Goal: Task Accomplishment & Management: Manage account settings

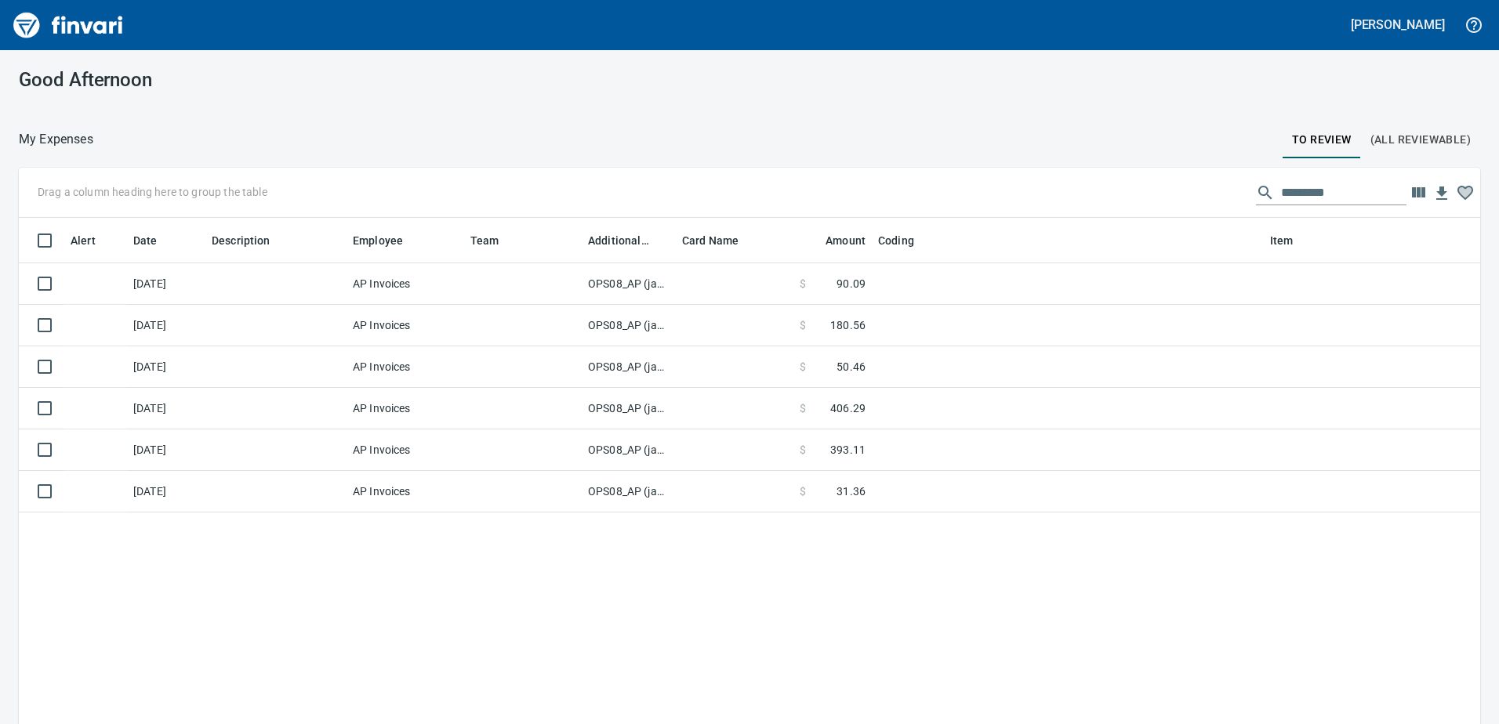
scroll to position [540, 1438]
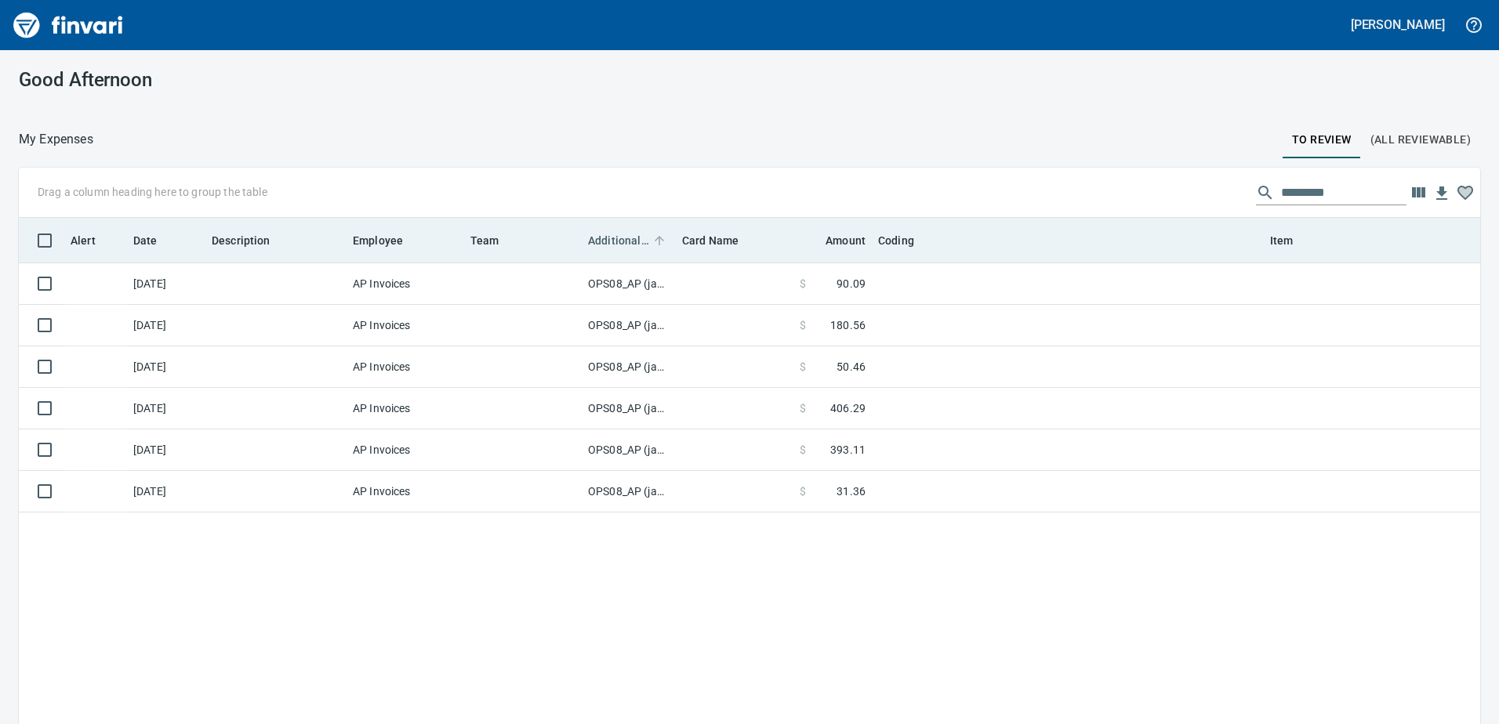
click at [603, 238] on span "Additional Reviewer" at bounding box center [618, 240] width 61 height 19
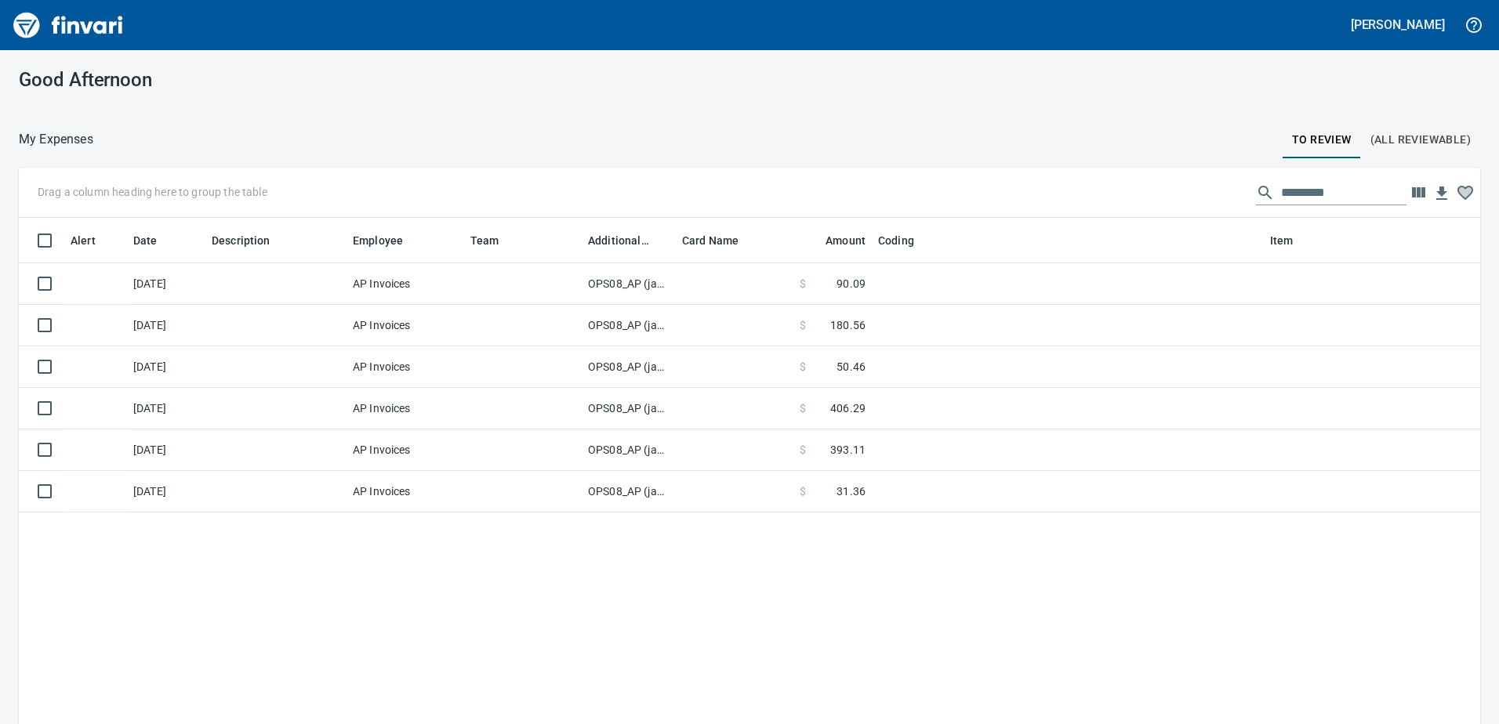
scroll to position [540, 1438]
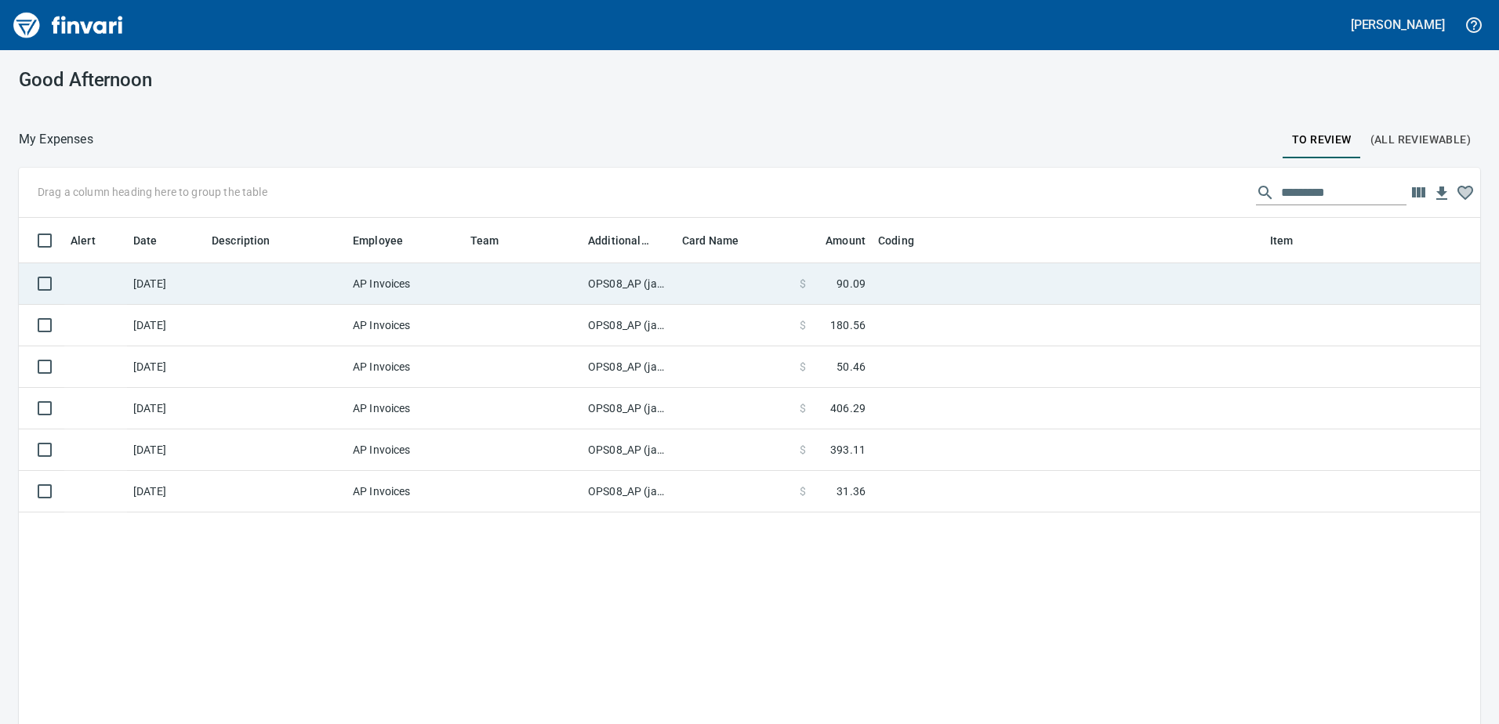
click at [625, 282] on td "OPS08_AP (janettep, samr)" at bounding box center [629, 284] width 94 height 42
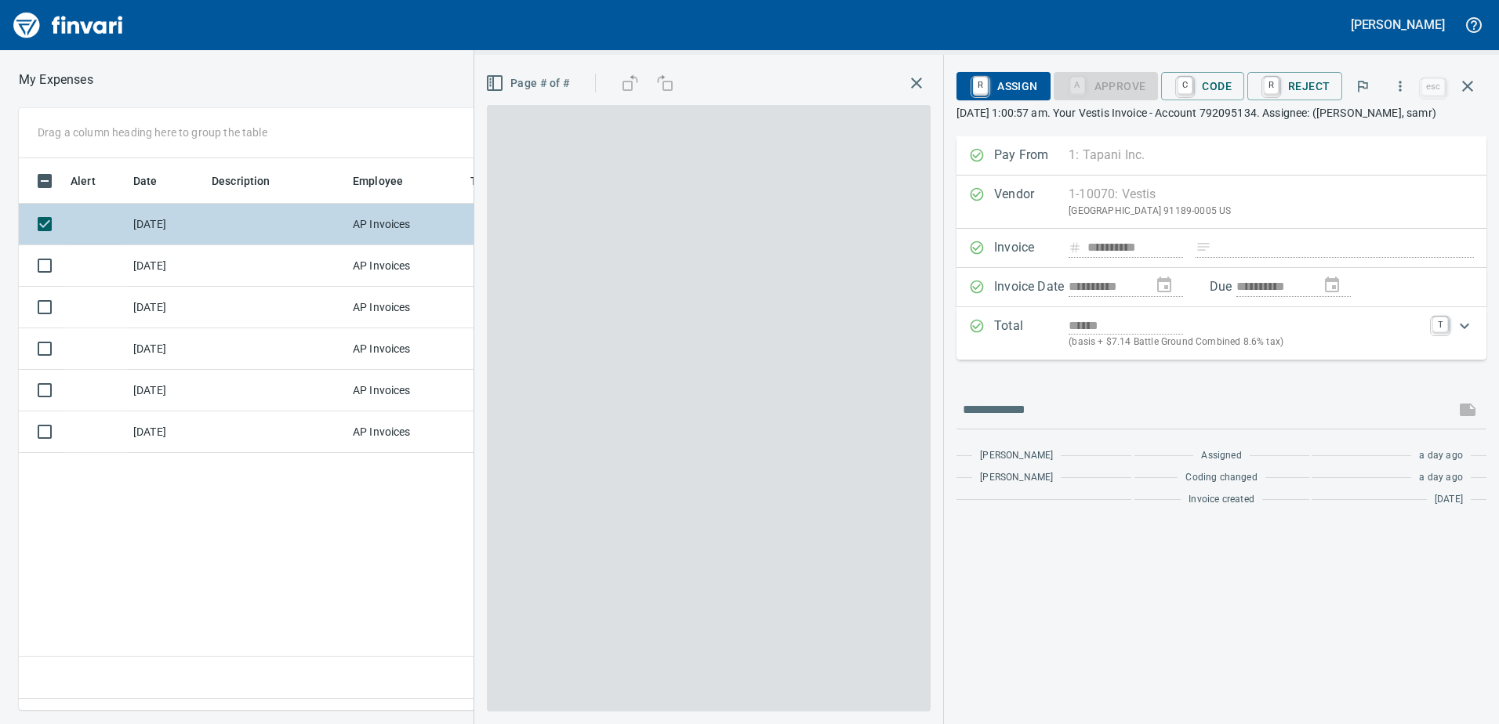
scroll to position [528, 1057]
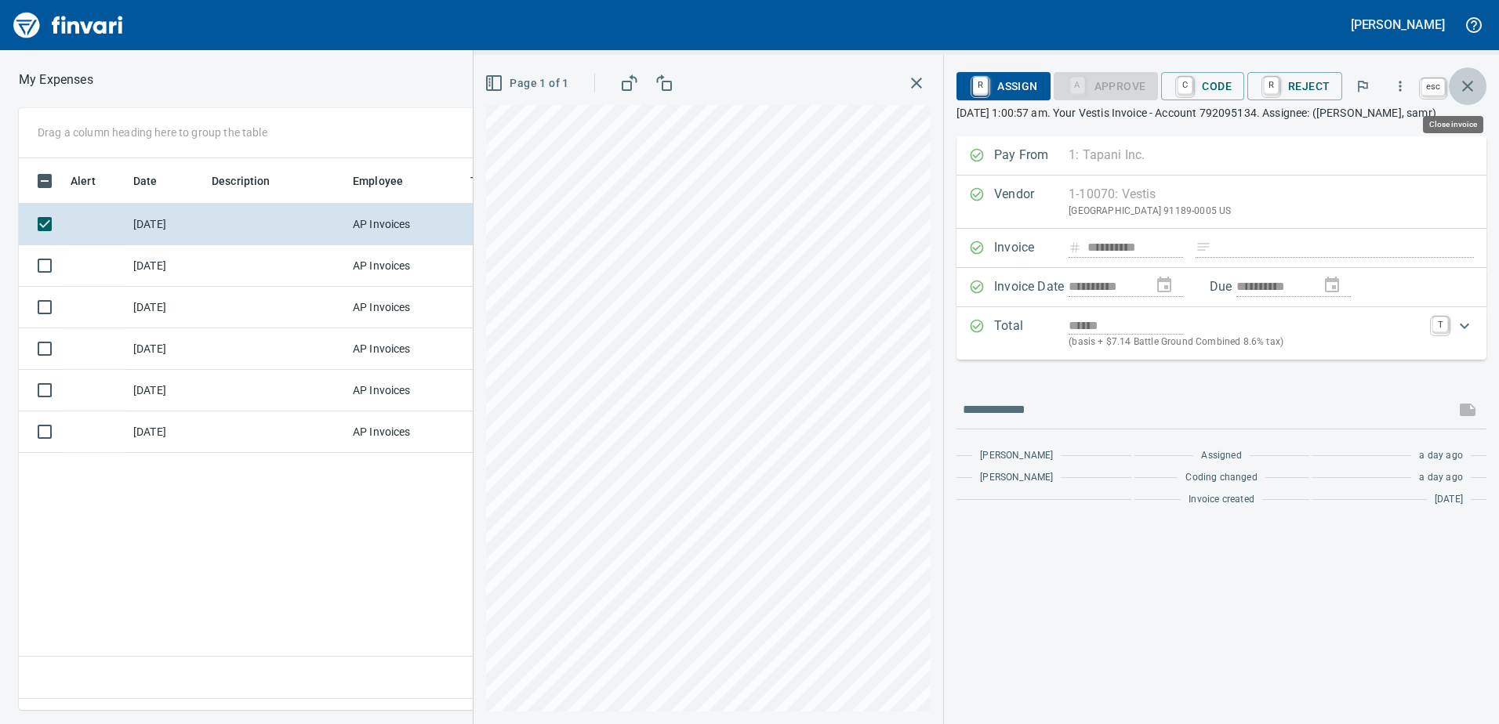
click at [1473, 82] on icon "button" at bounding box center [1467, 86] width 19 height 19
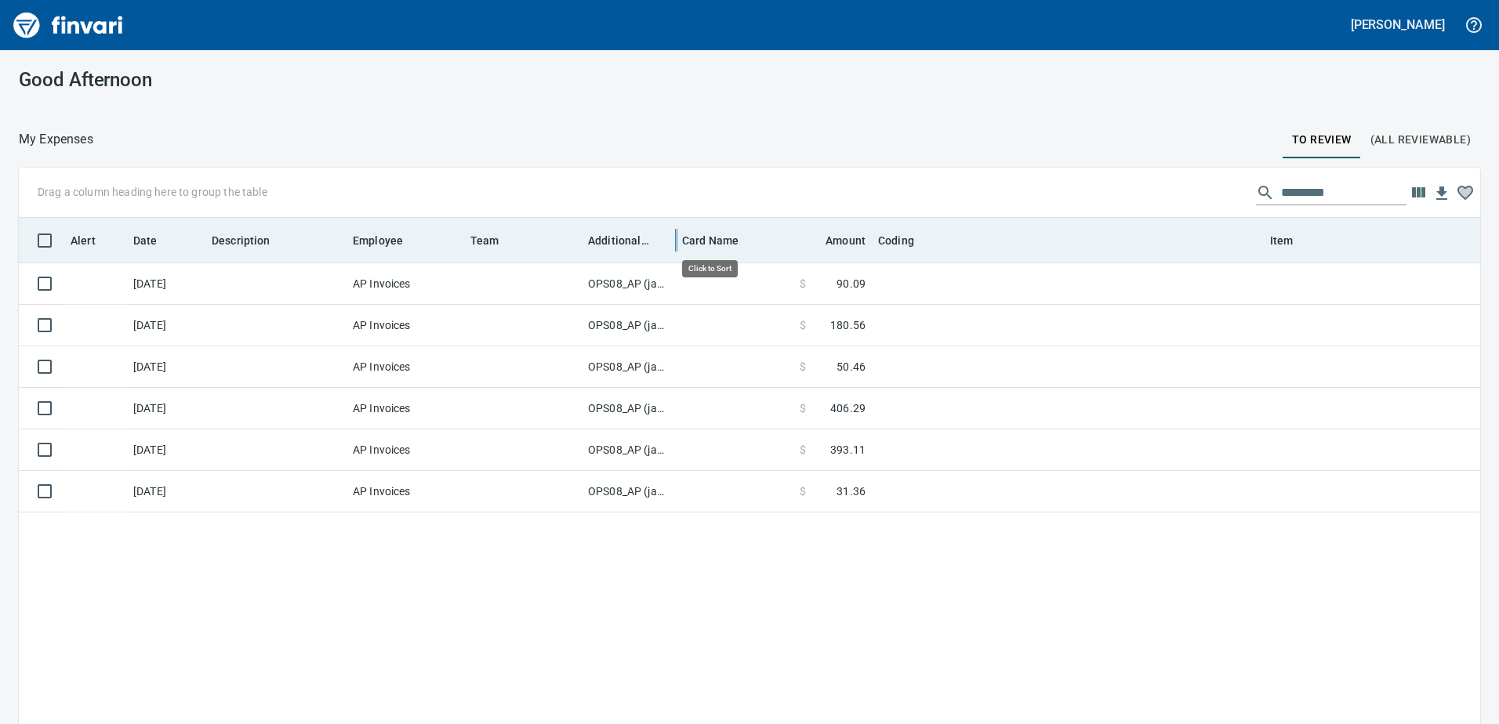
scroll to position [540, 1438]
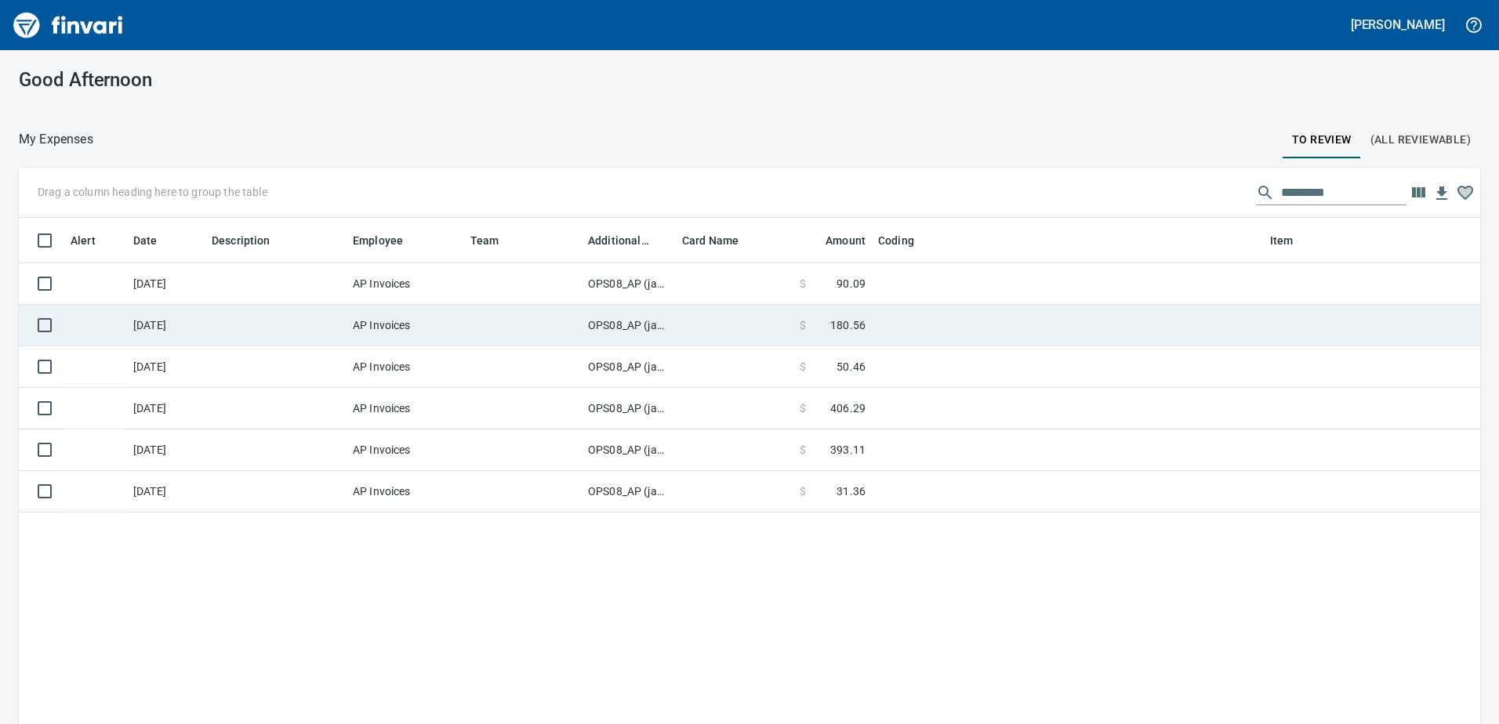
click at [609, 319] on td "OPS08_AP (janettep, samr)" at bounding box center [629, 326] width 94 height 42
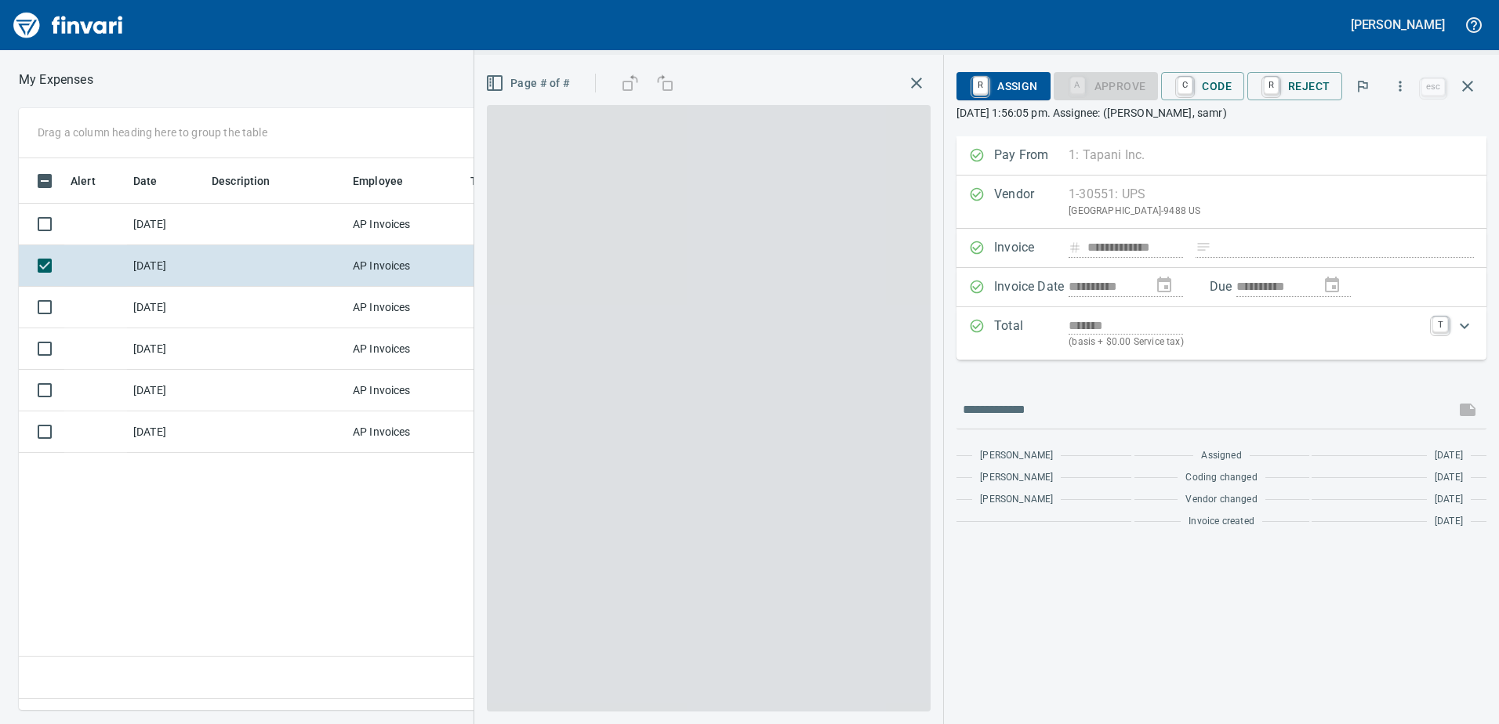
scroll to position [528, 1057]
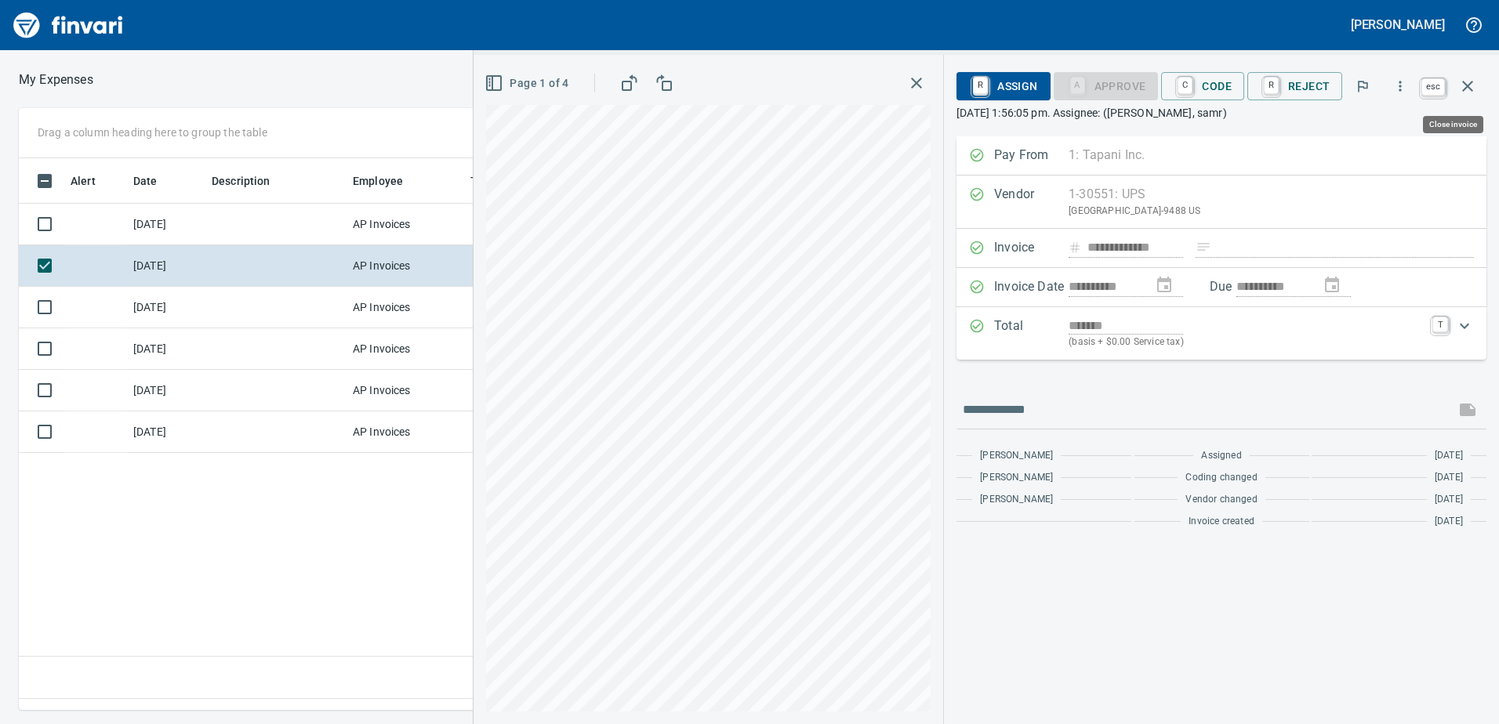
click at [1467, 82] on icon "button" at bounding box center [1467, 86] width 19 height 19
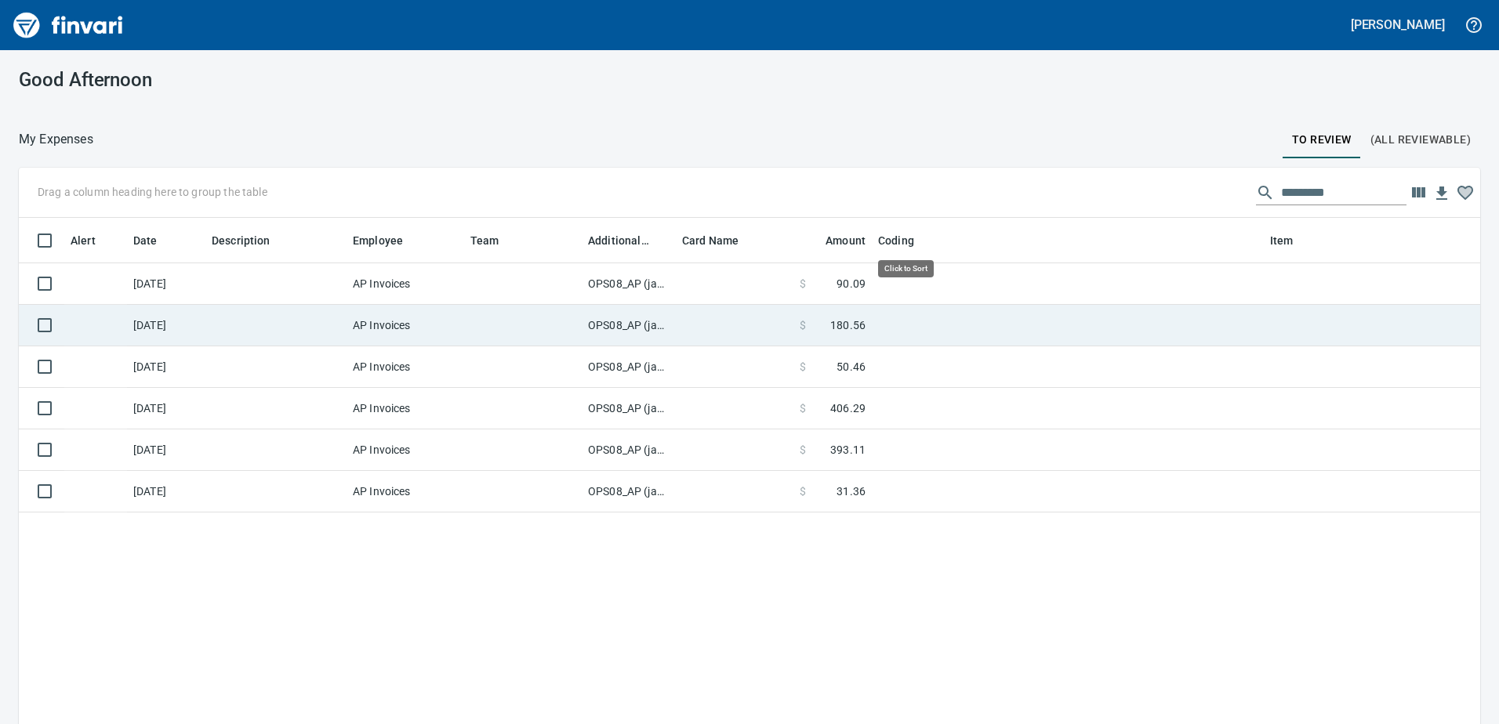
scroll to position [540, 1438]
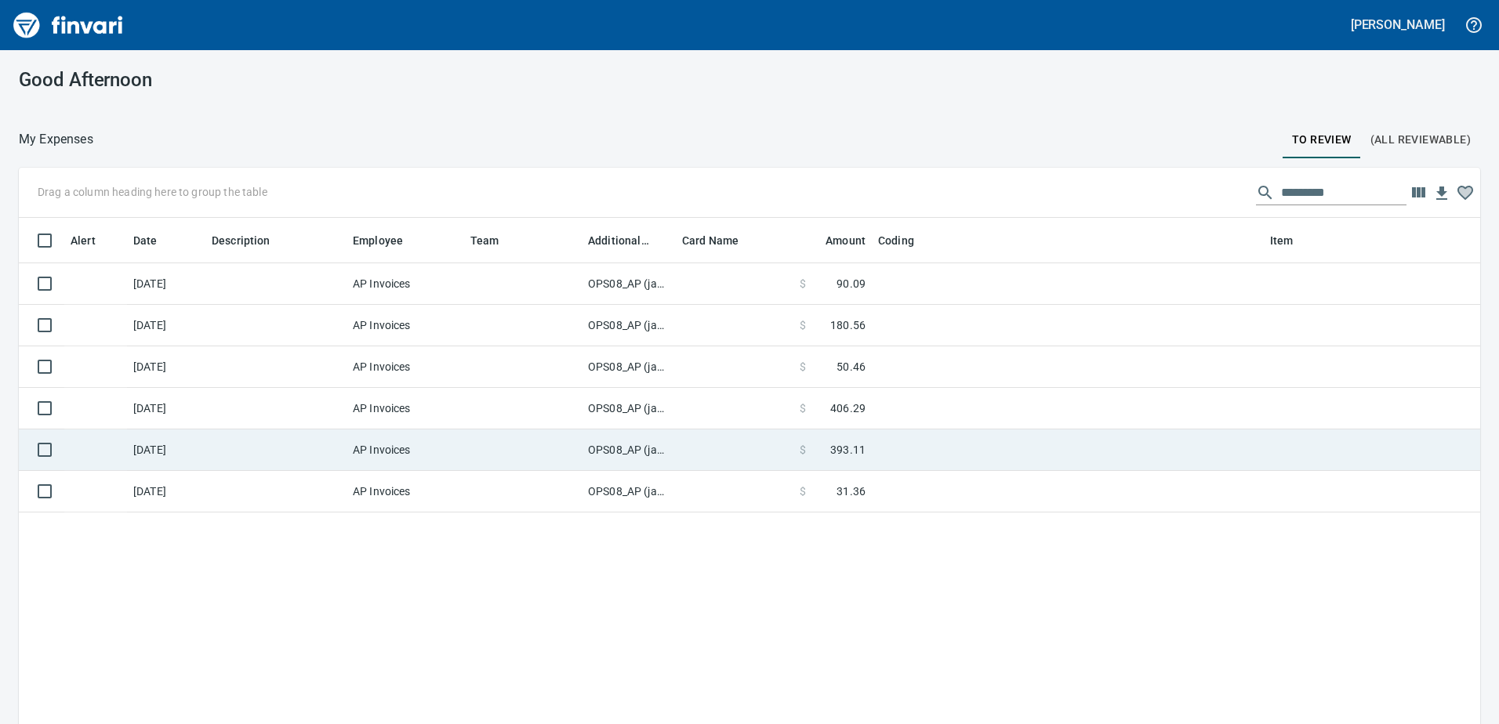
click at [624, 449] on td "OPS08_AP (janettep, samr)" at bounding box center [629, 451] width 94 height 42
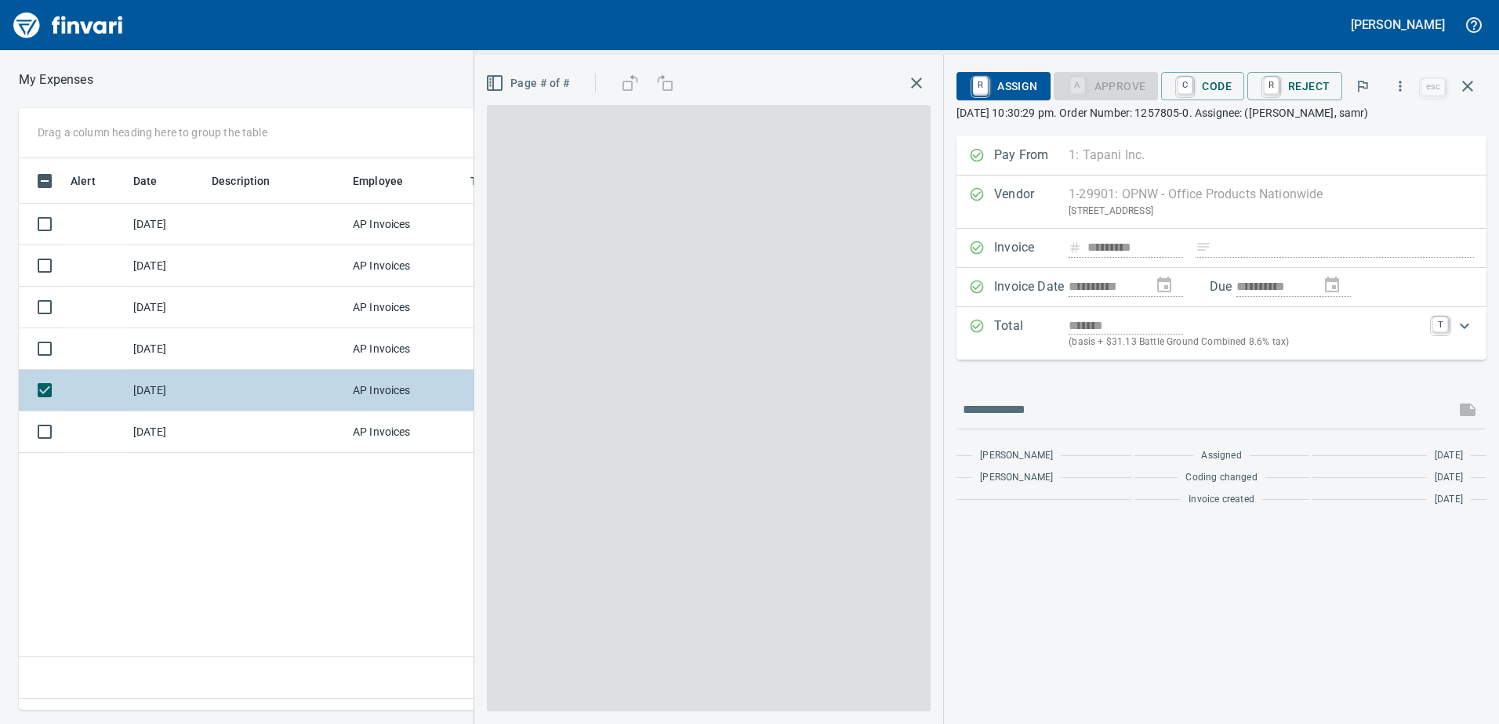
scroll to position [528, 1057]
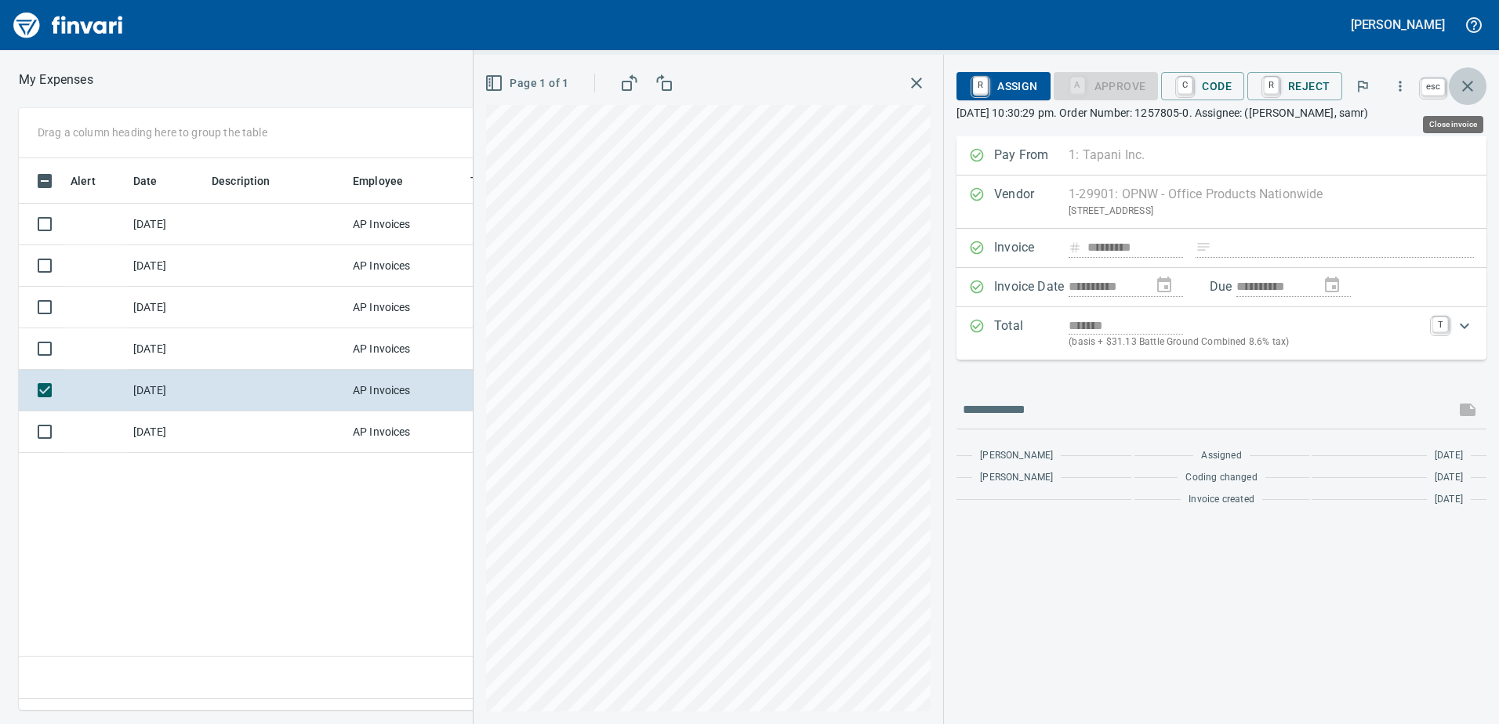
click at [1470, 89] on icon "button" at bounding box center [1467, 86] width 11 height 11
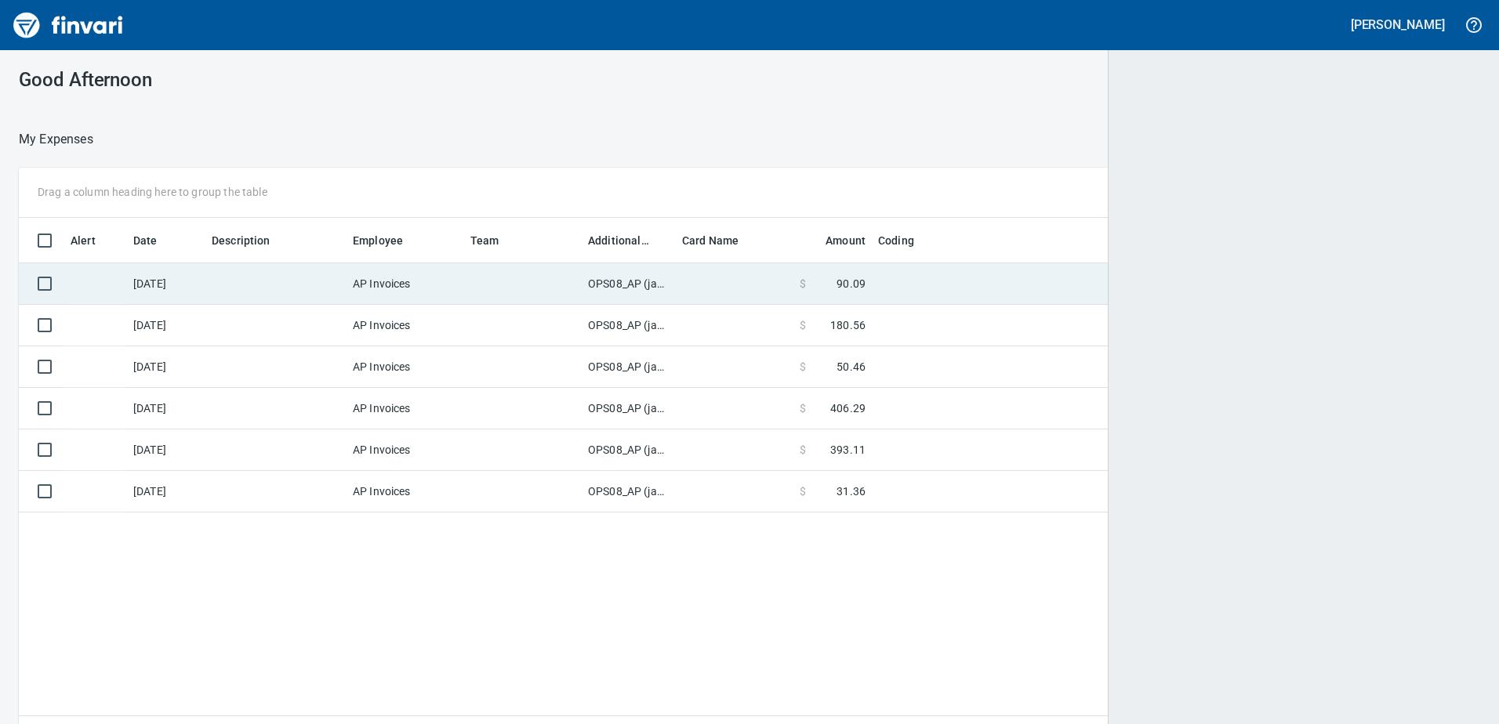
scroll to position [540, 1434]
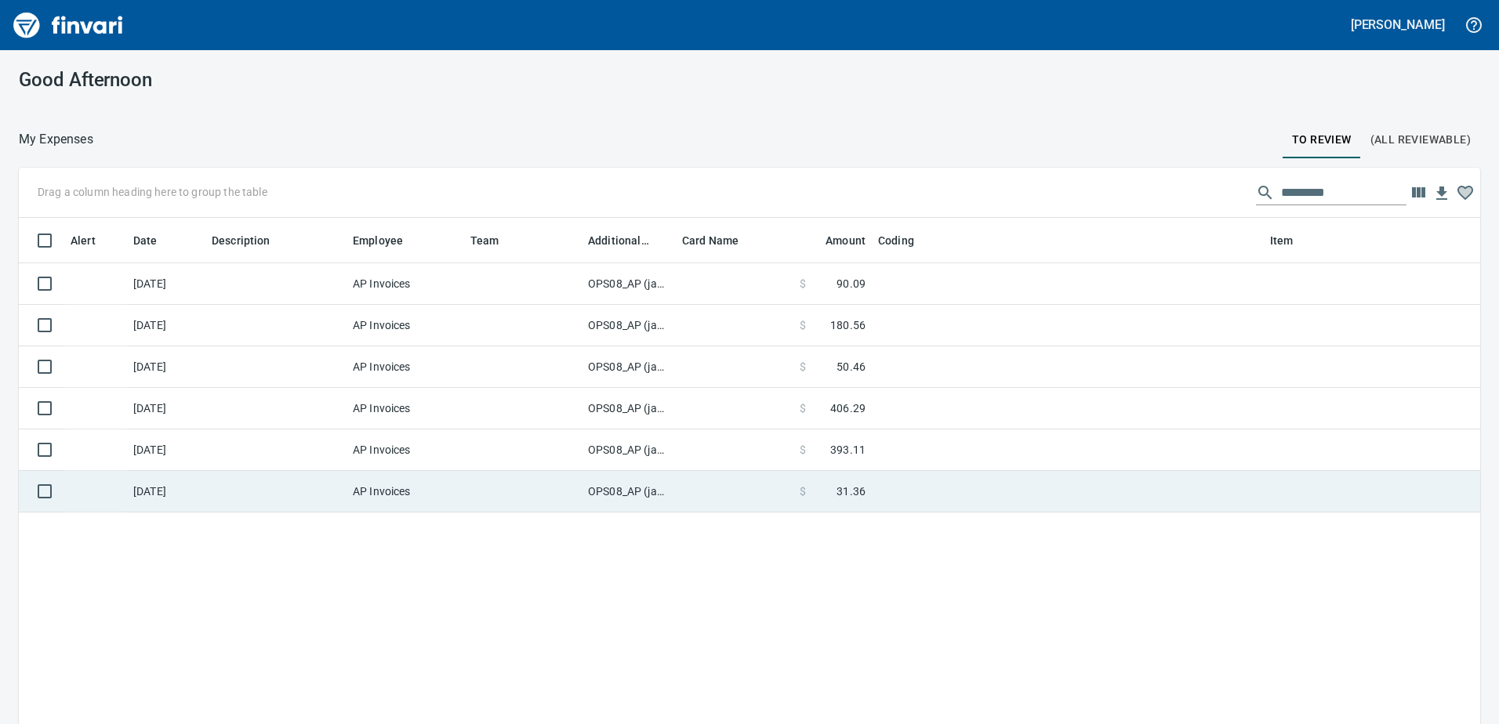
click at [622, 493] on td "OPS08_AP (janettep, samr)" at bounding box center [629, 492] width 94 height 42
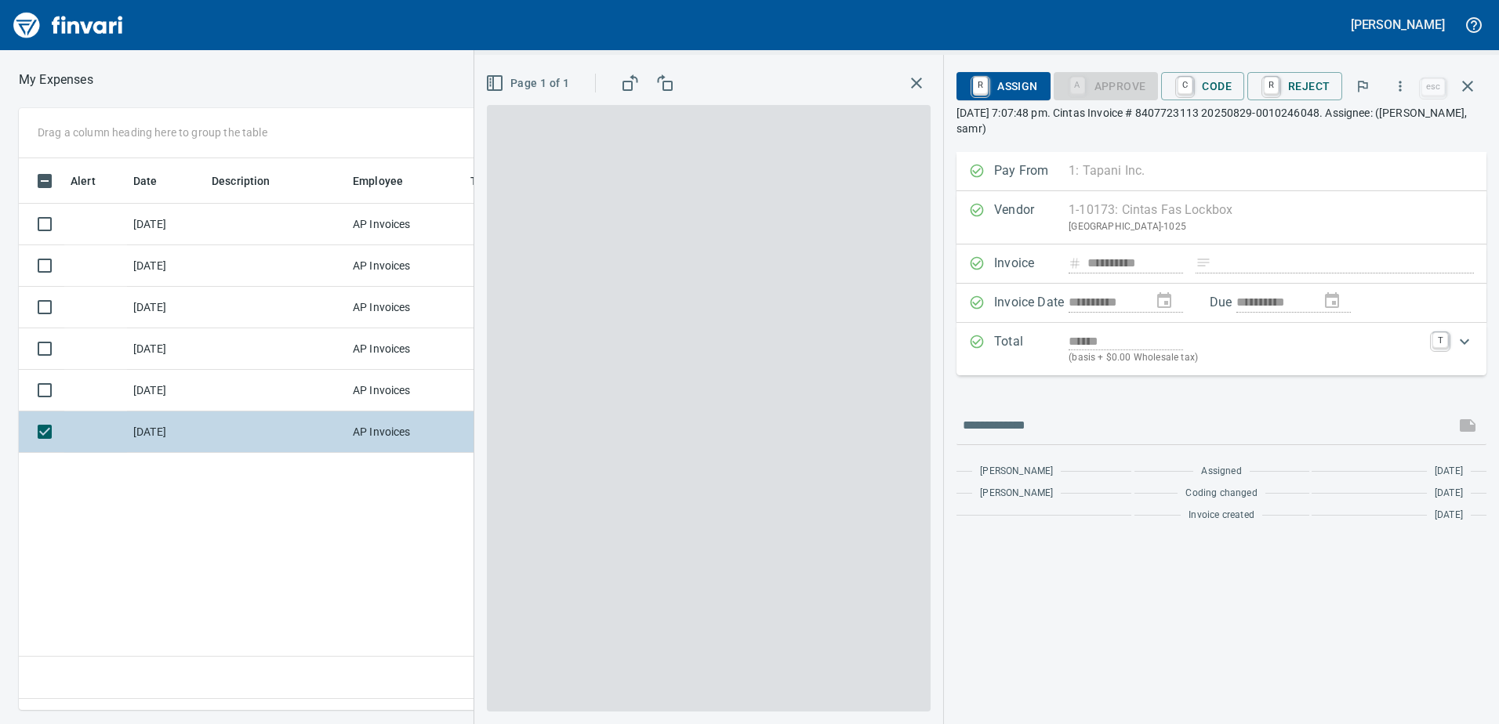
scroll to position [528, 1057]
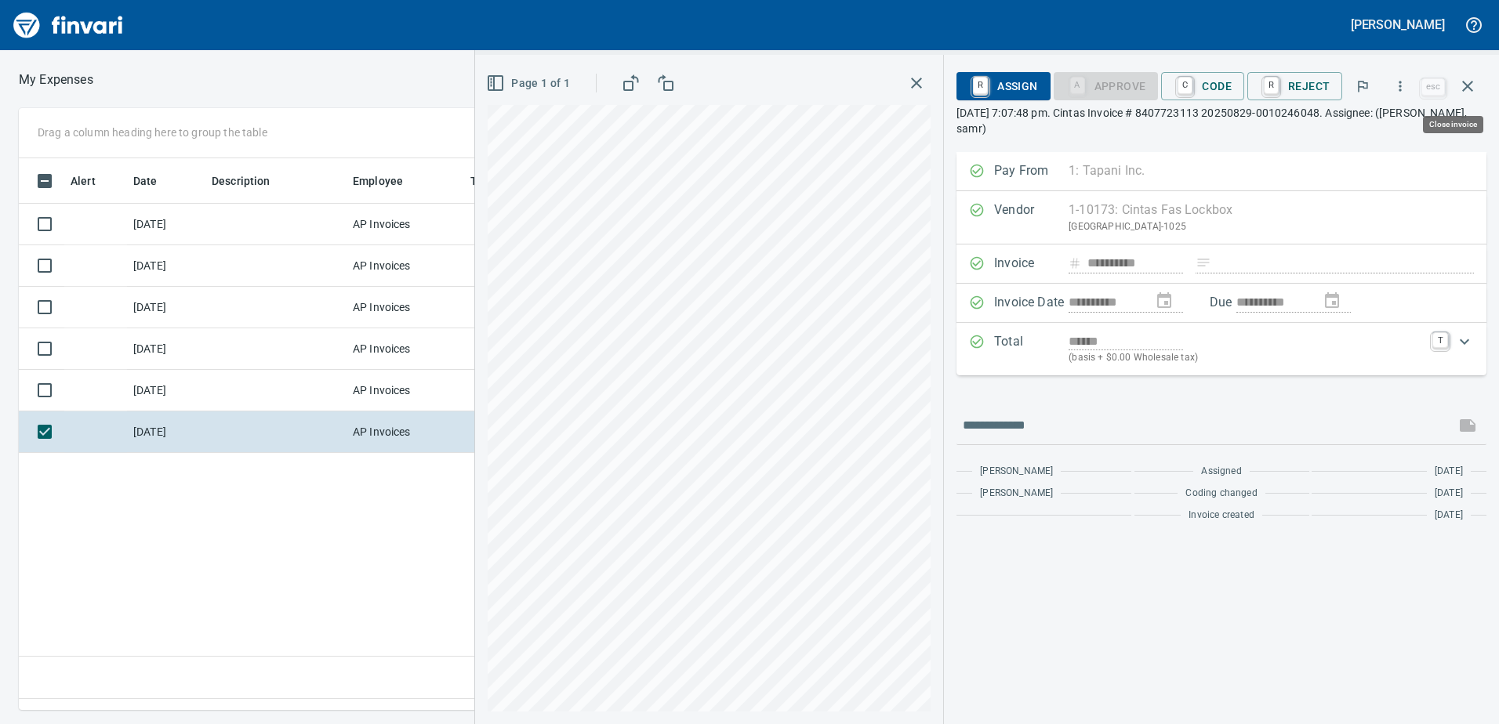
click at [1467, 82] on icon "button" at bounding box center [1467, 86] width 19 height 19
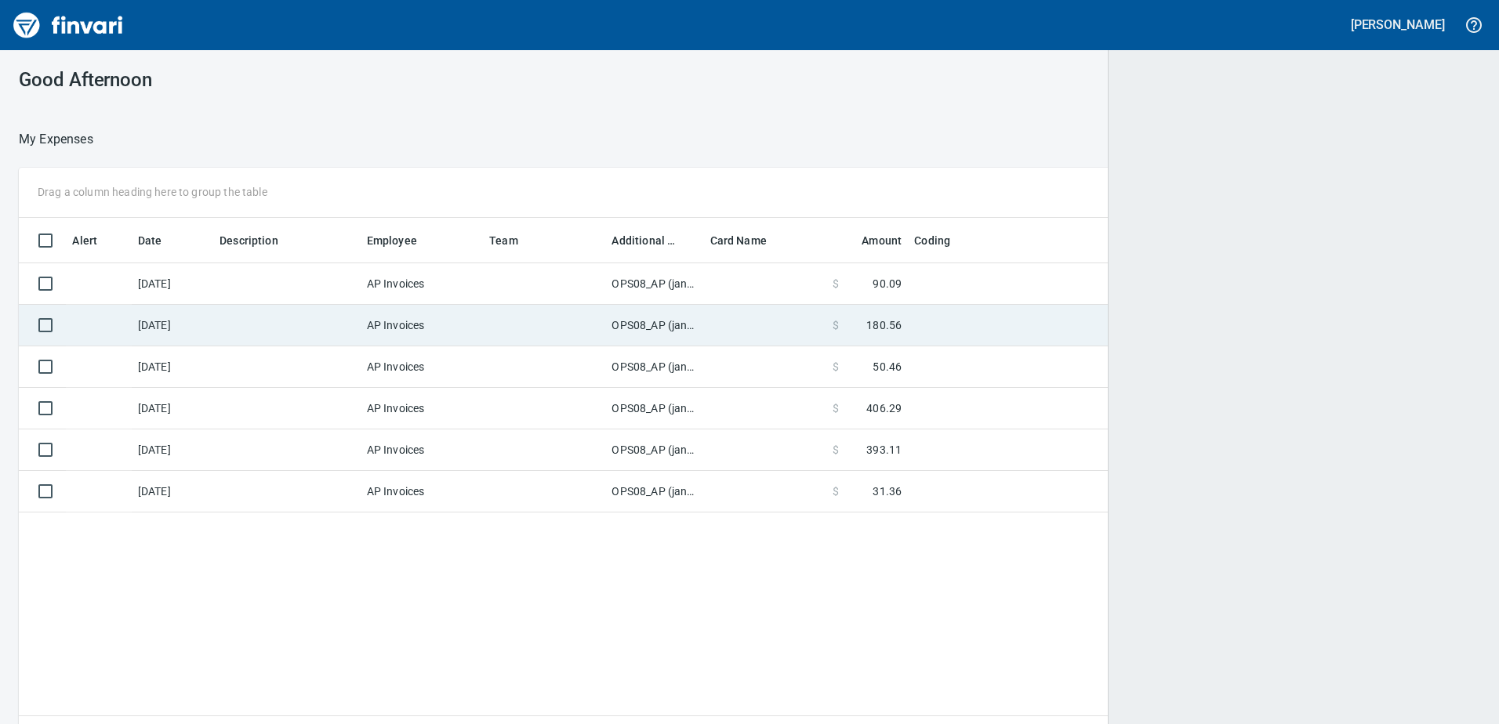
scroll to position [2, 2]
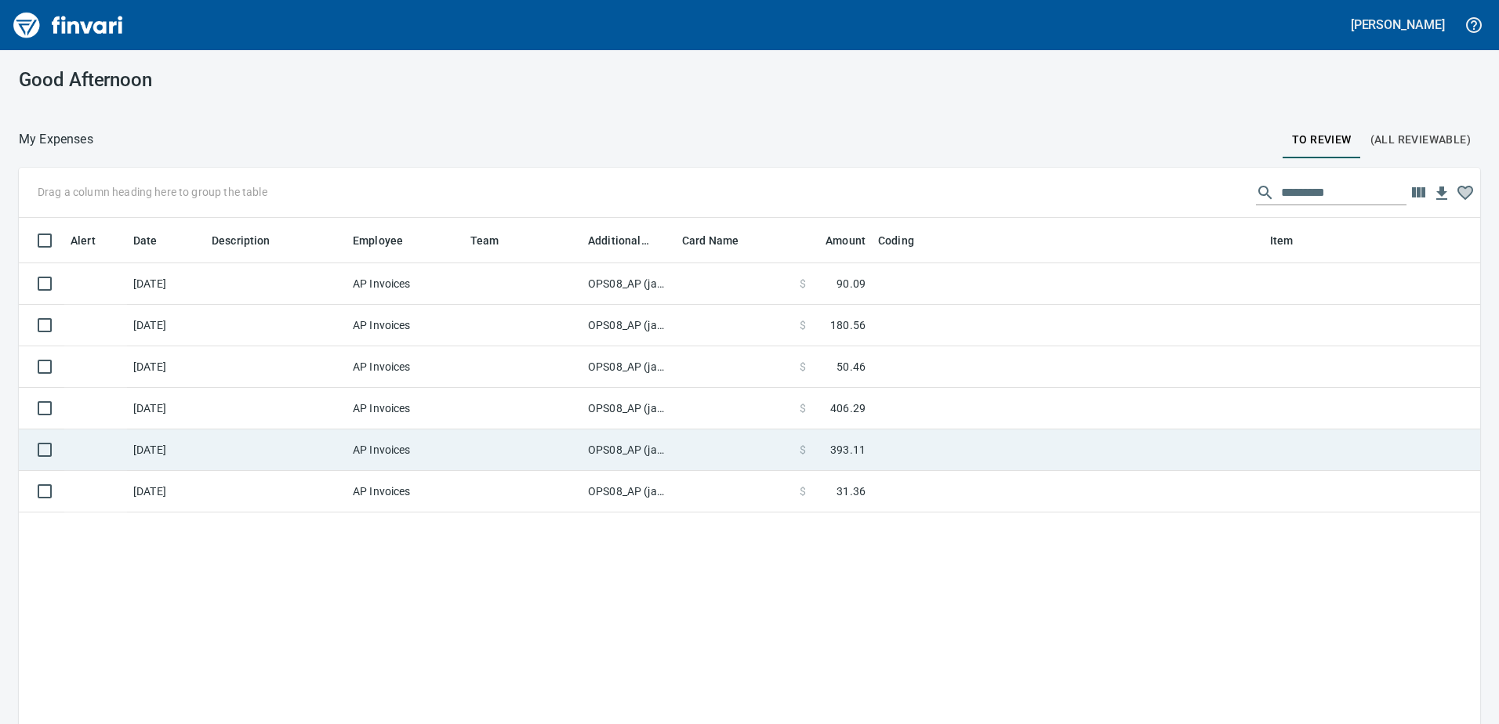
click at [626, 447] on td "OPS08_AP (janettep, samr)" at bounding box center [629, 451] width 94 height 42
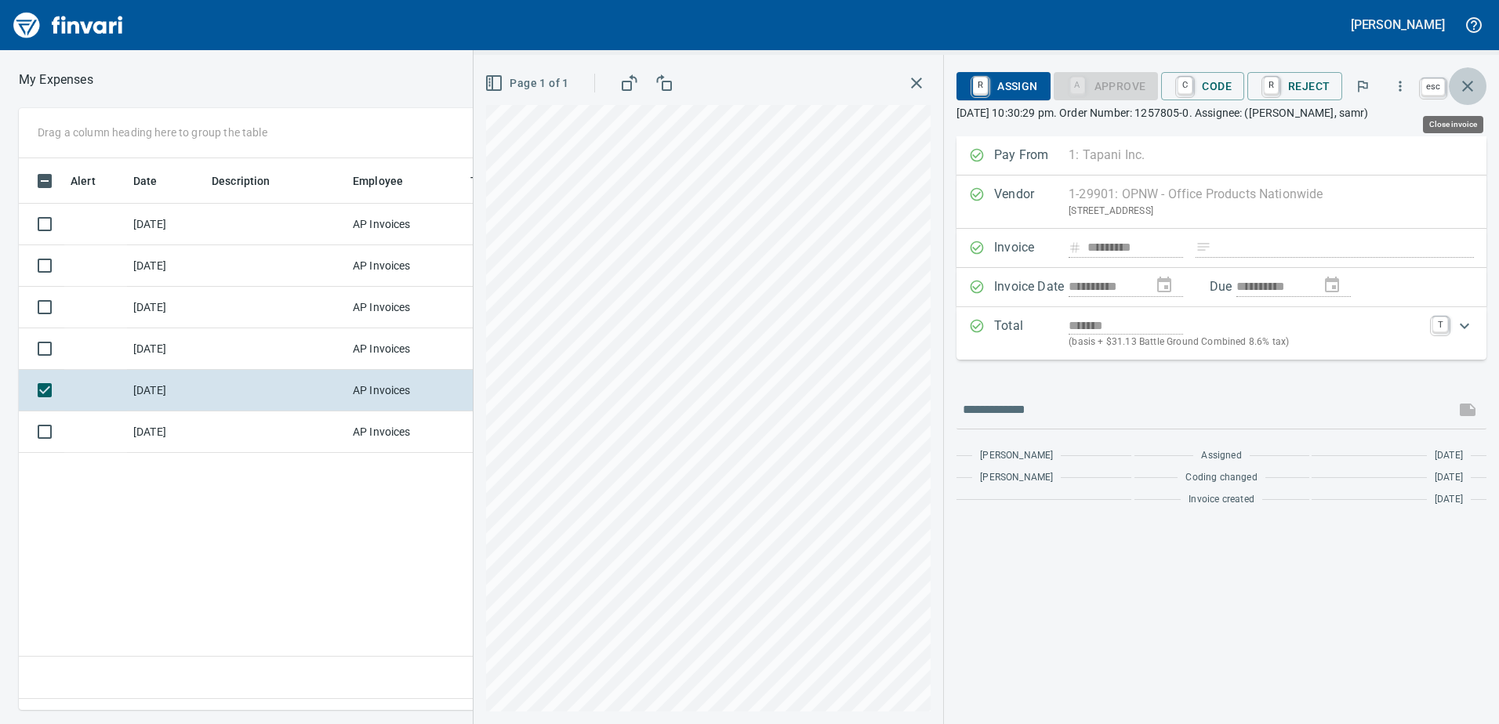
scroll to position [528, 1195]
click at [1463, 86] on icon "button" at bounding box center [1467, 86] width 19 height 19
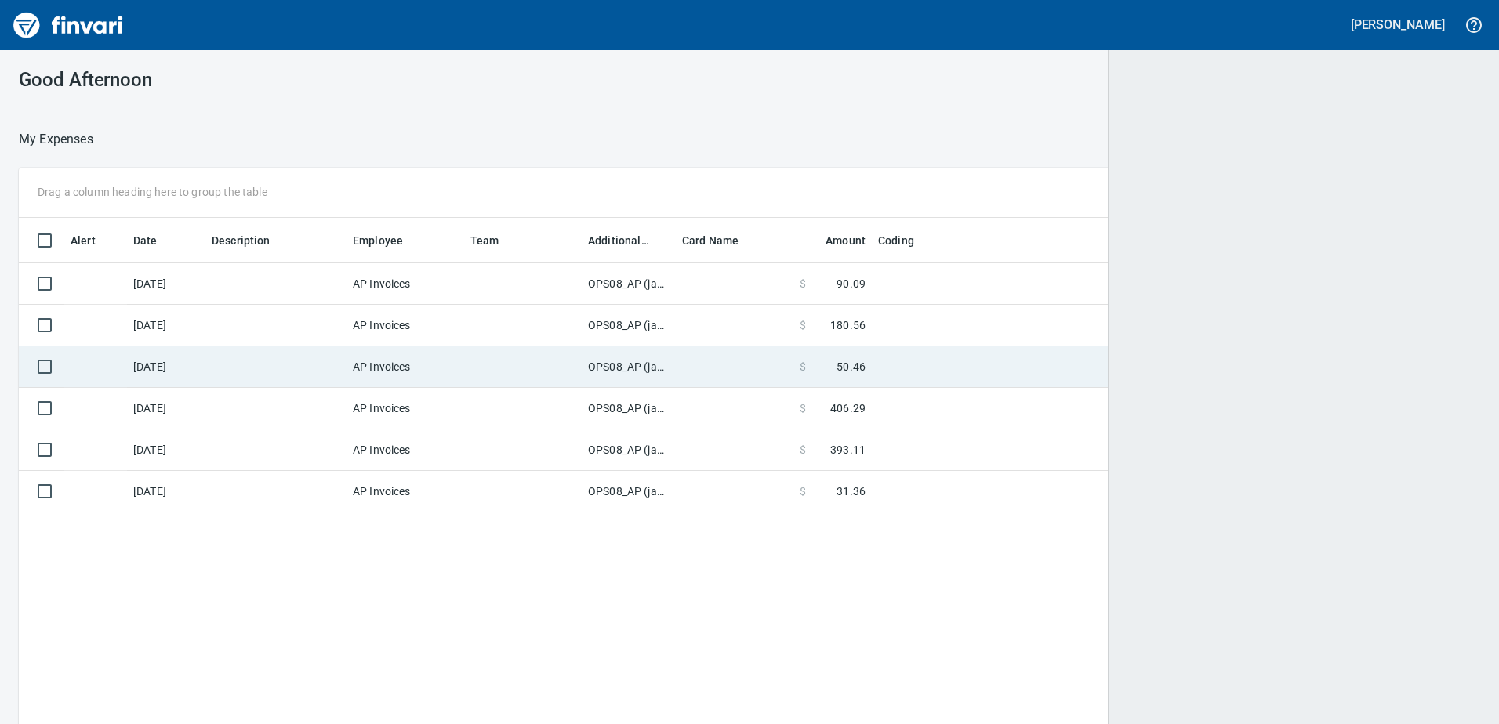
scroll to position [540, 1435]
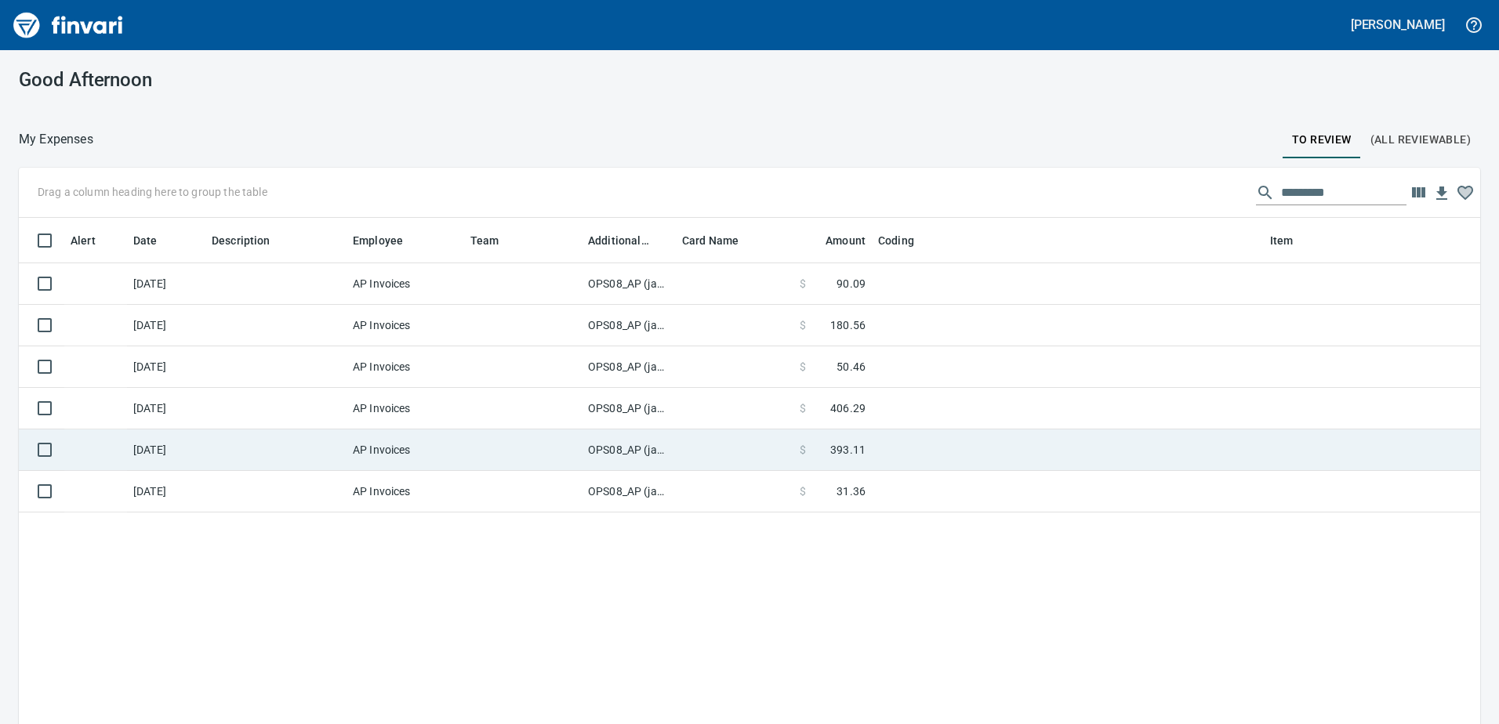
click at [621, 451] on td "OPS08_AP (janettep, samr)" at bounding box center [629, 451] width 94 height 42
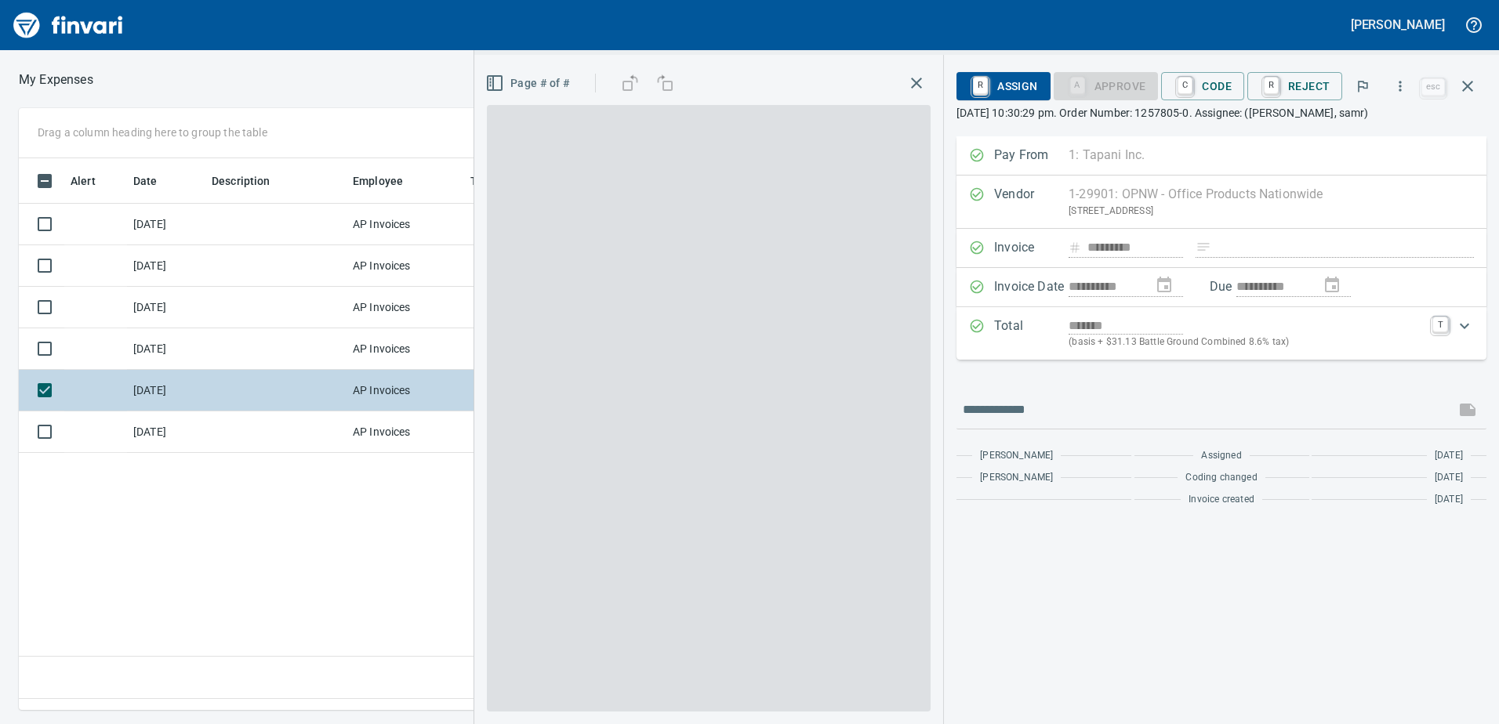
scroll to position [528, 1057]
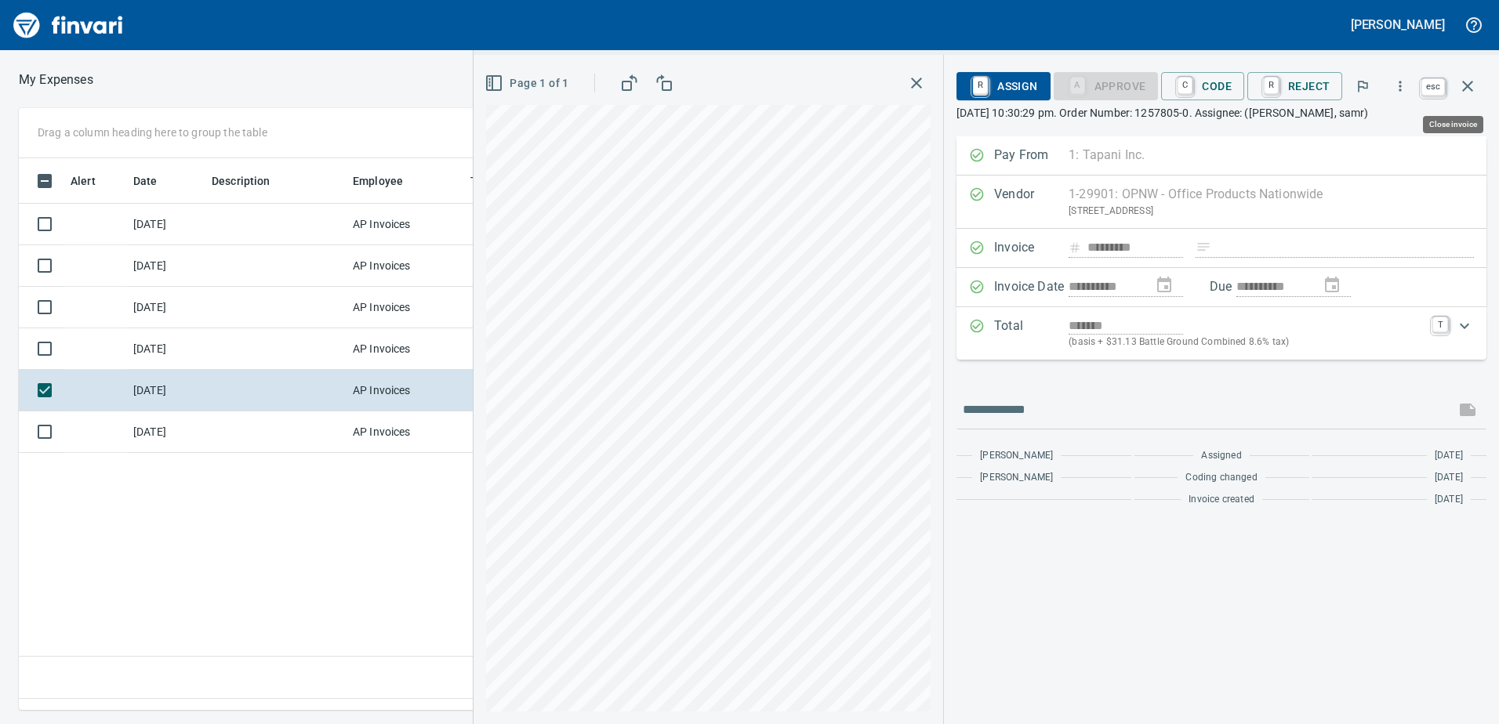
click at [1457, 85] on button "button" at bounding box center [1468, 86] width 38 height 38
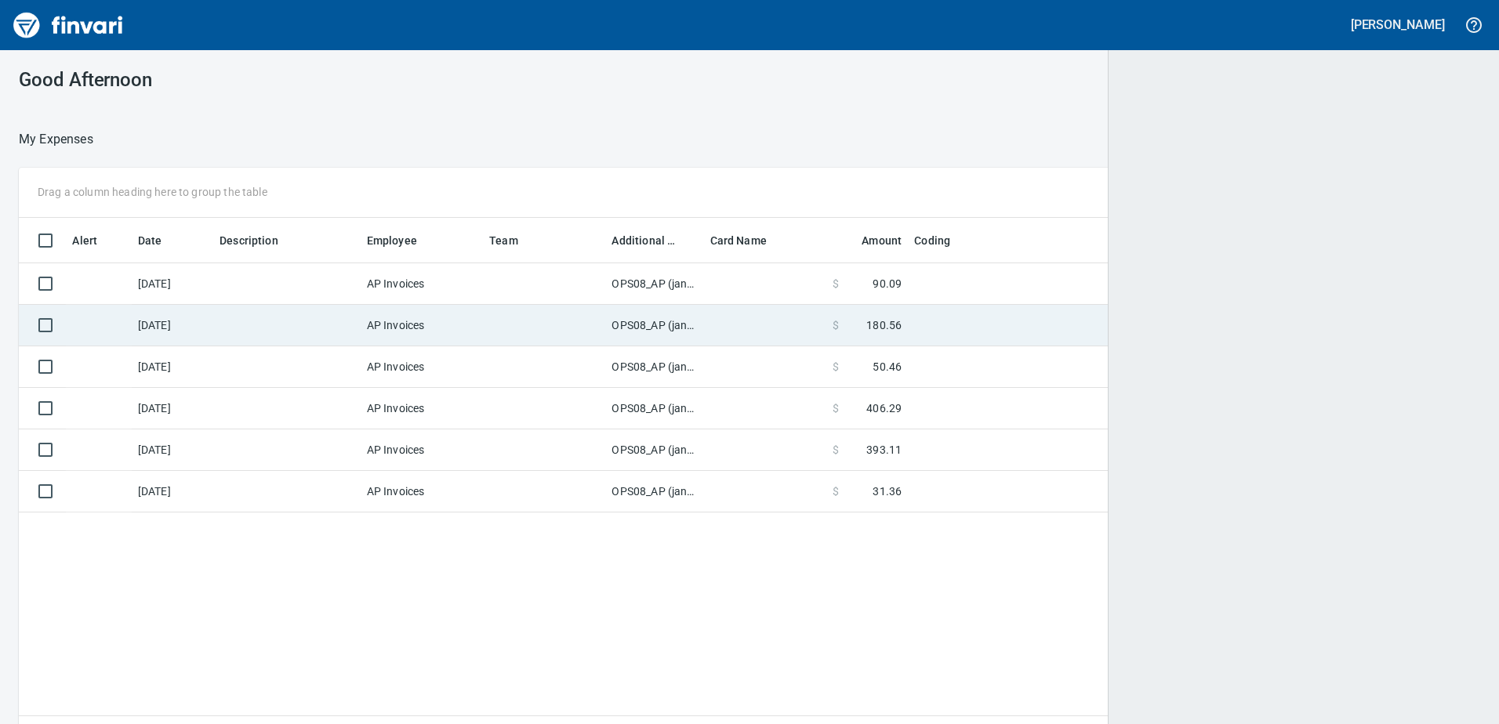
scroll to position [540, 1435]
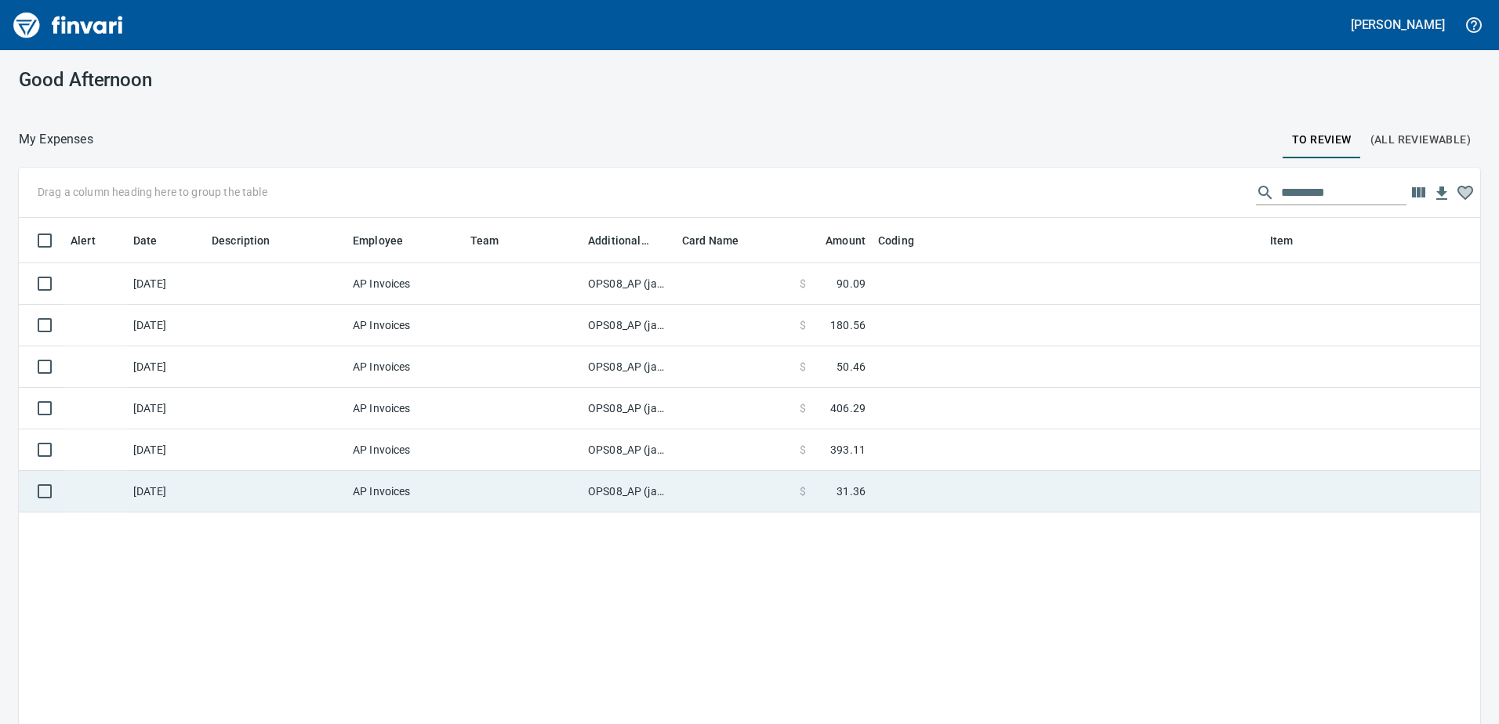
click at [612, 491] on td "OPS08_AP (janettep, samr)" at bounding box center [629, 492] width 94 height 42
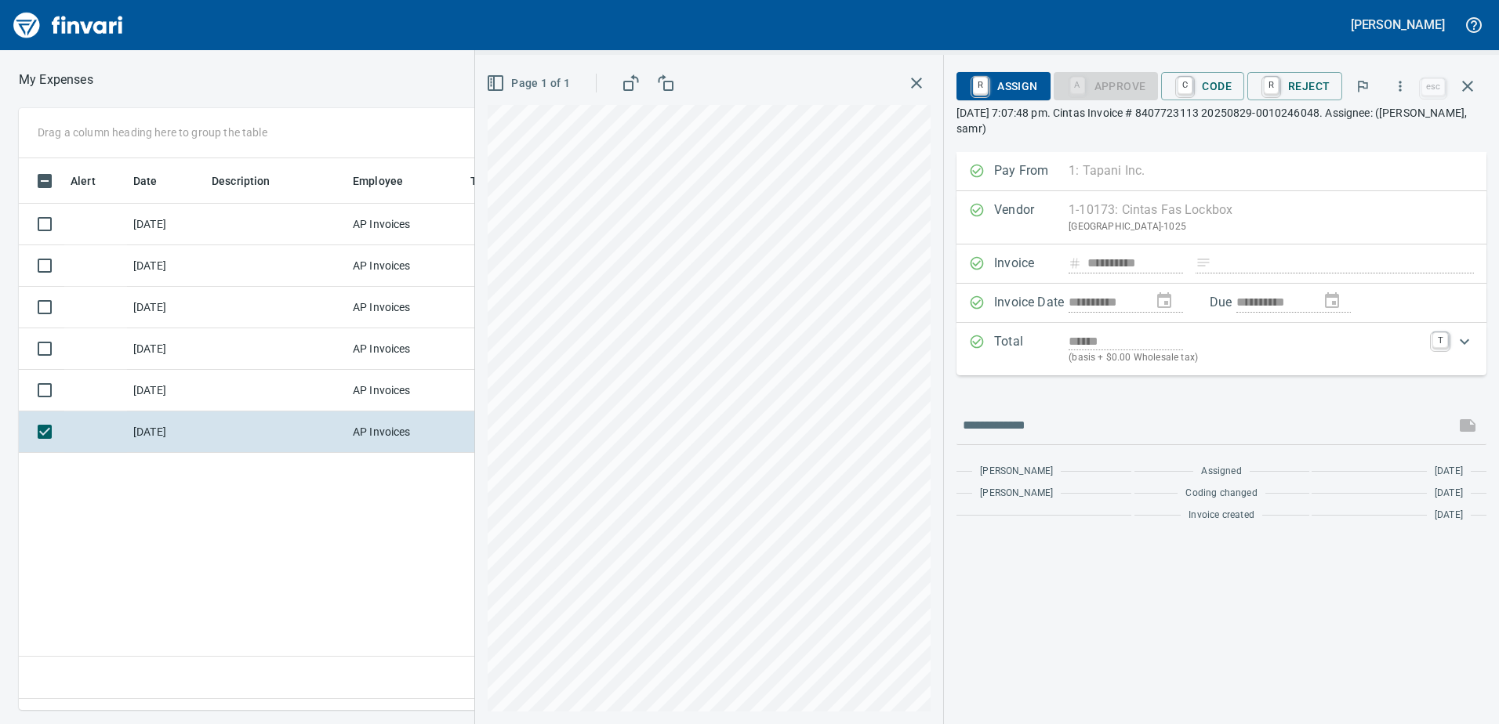
scroll to position [528, 1057]
